Goal: Information Seeking & Learning: Find specific page/section

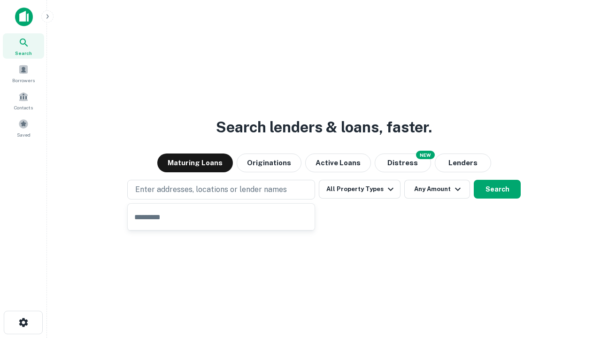
type input "**********"
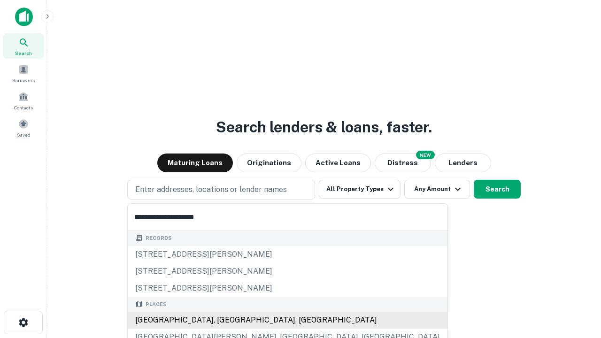
click at [225, 320] on div "[GEOGRAPHIC_DATA], [GEOGRAPHIC_DATA], [GEOGRAPHIC_DATA]" at bounding box center [288, 320] width 320 height 17
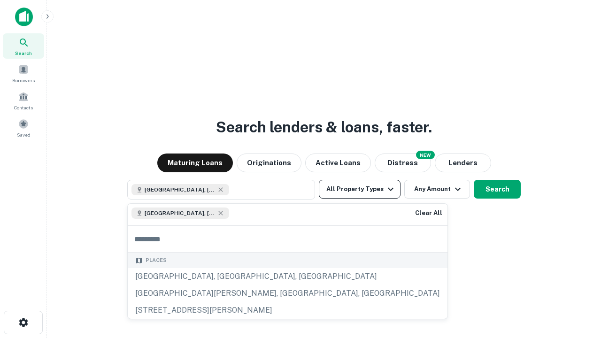
click at [360, 189] on button "All Property Types" at bounding box center [360, 189] width 82 height 19
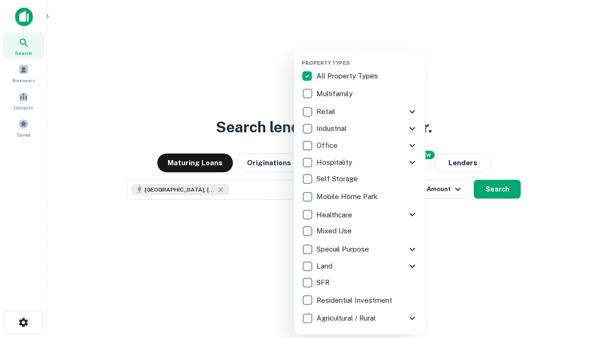
click at [367, 57] on button "button" at bounding box center [368, 57] width 132 height 0
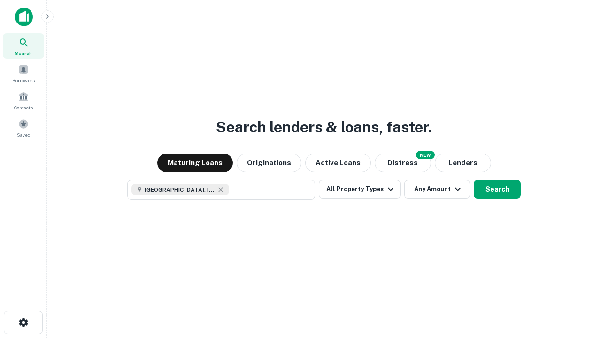
scroll to position [15, 0]
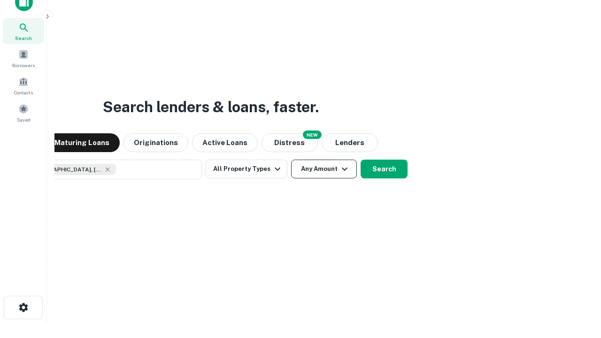
click at [291, 160] on button "Any Amount" at bounding box center [324, 169] width 66 height 19
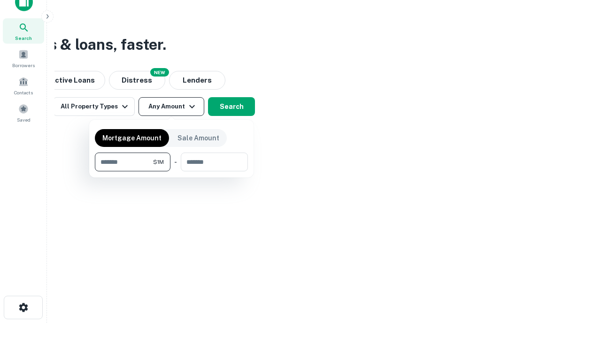
type input "*******"
click at [171, 171] on button "button" at bounding box center [171, 171] width 153 height 0
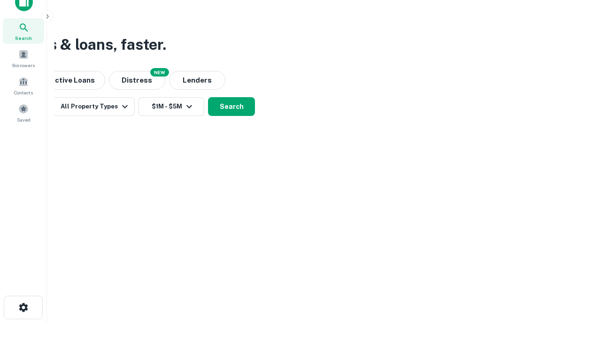
scroll to position [15, 0]
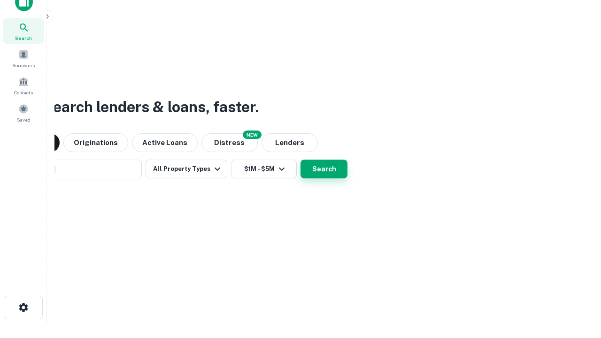
click at [301, 160] on button "Search" at bounding box center [324, 169] width 47 height 19
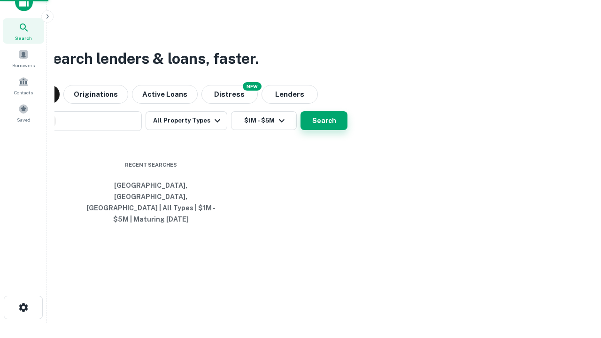
scroll to position [31, 266]
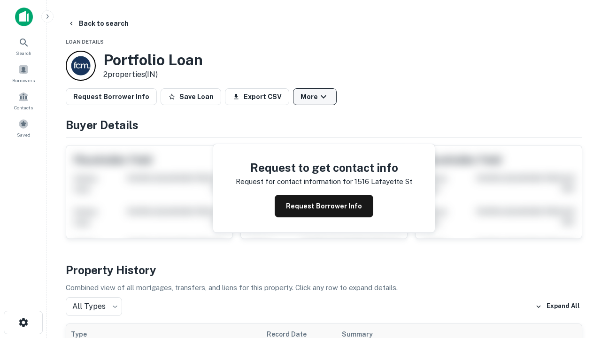
click at [315, 97] on button "More" at bounding box center [315, 96] width 44 height 17
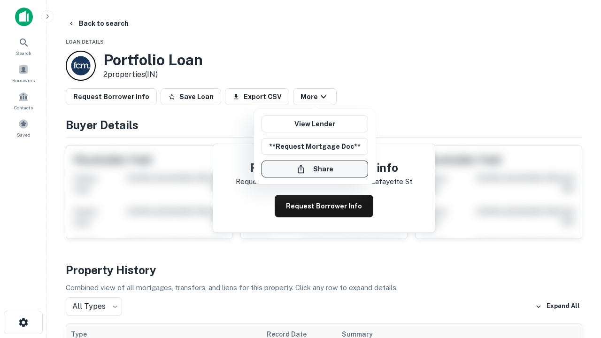
click at [315, 169] on button "Share" at bounding box center [315, 169] width 107 height 17
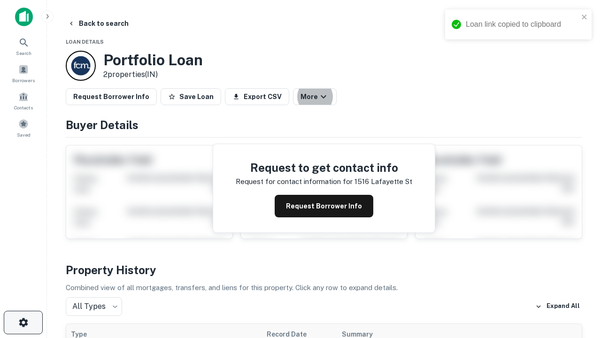
click at [23, 323] on icon "button" at bounding box center [23, 322] width 11 height 11
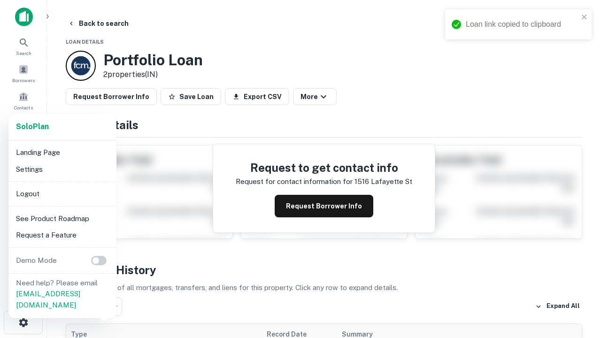
click at [62, 194] on li "Logout" at bounding box center [62, 194] width 101 height 17
